Goal: Task Accomplishment & Management: Complete application form

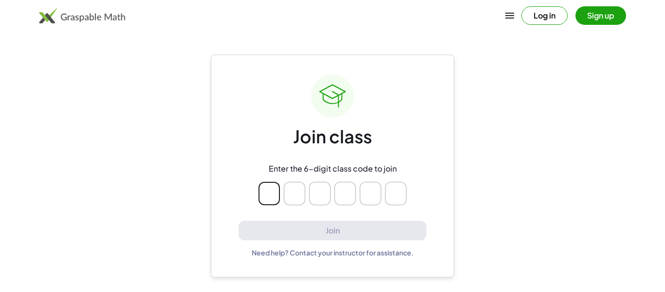
type input "*"
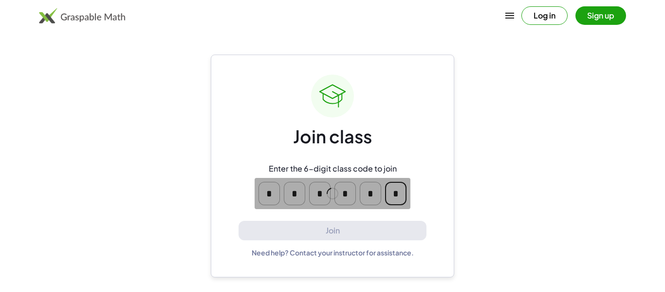
type input "*"
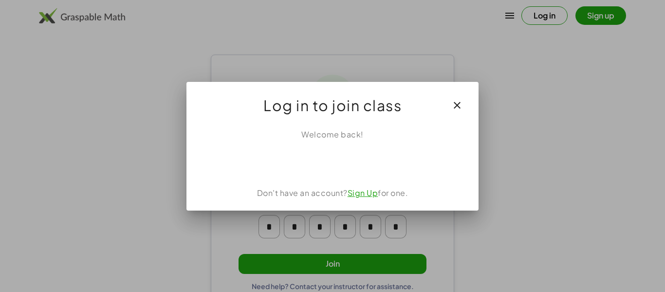
click at [456, 110] on icon "button" at bounding box center [457, 105] width 12 height 12
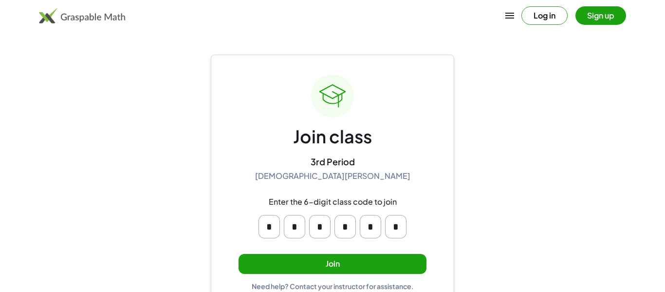
click at [362, 259] on button "Join" at bounding box center [333, 264] width 188 height 20
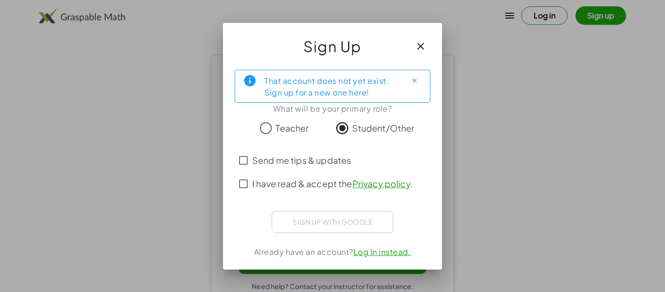
click at [317, 191] on label "I have read & accept the Privacy policy ." at bounding box center [332, 183] width 161 height 23
